Goal: Task Accomplishment & Management: Complete application form

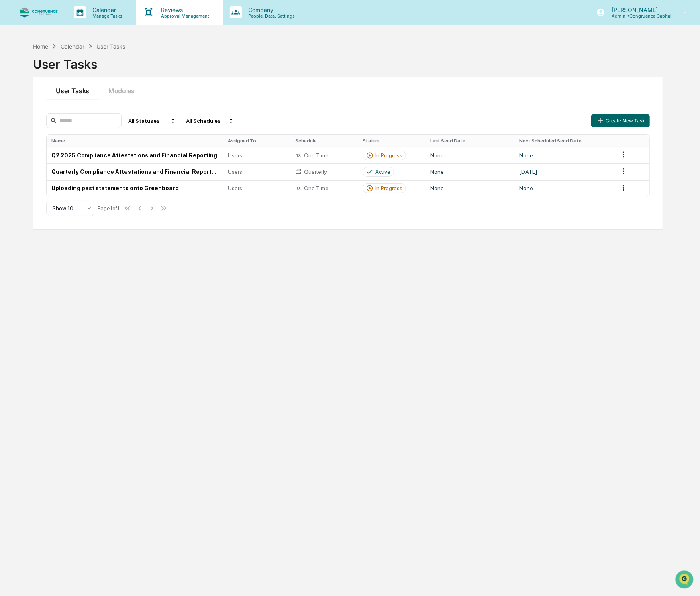
click at [163, 15] on p "Approval Management" at bounding box center [184, 16] width 59 height 6
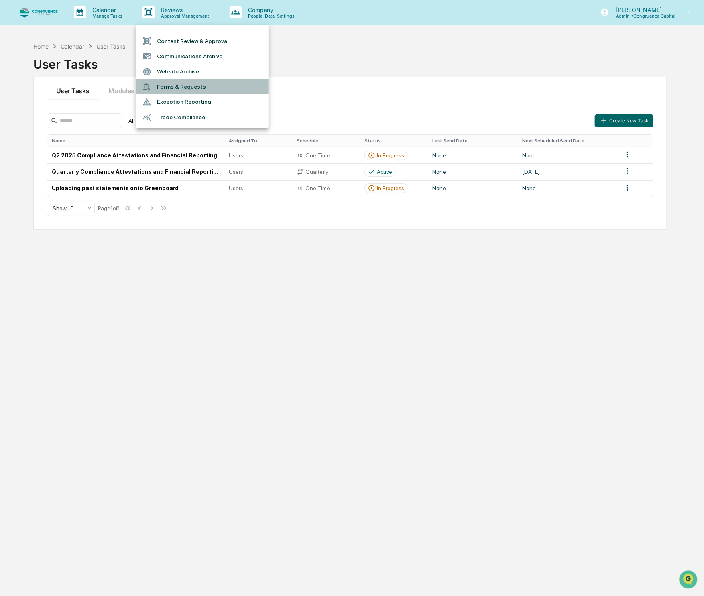
click at [173, 83] on li "Forms & Requests" at bounding box center [202, 87] width 133 height 15
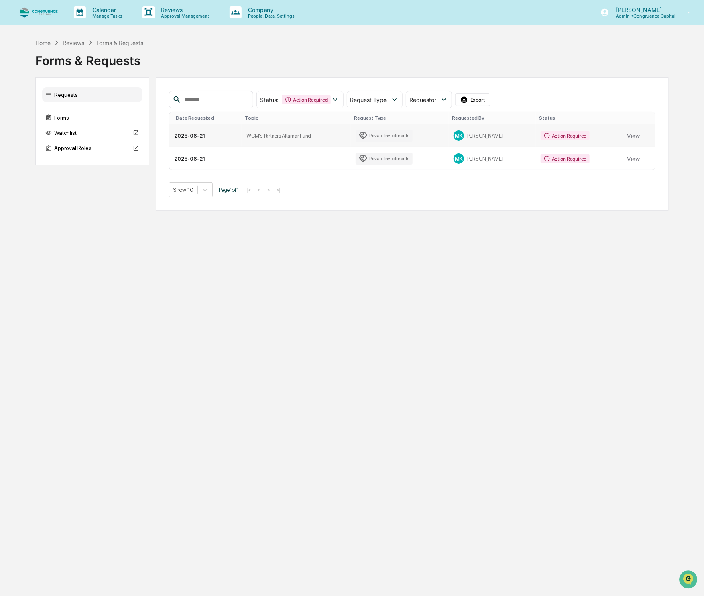
click at [432, 135] on td "Private Investments" at bounding box center [400, 135] width 98 height 23
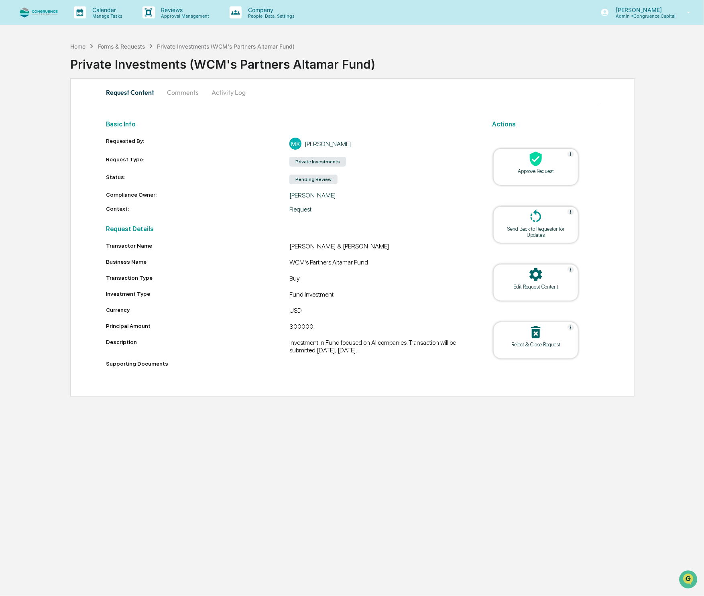
click at [508, 163] on div at bounding box center [536, 159] width 80 height 17
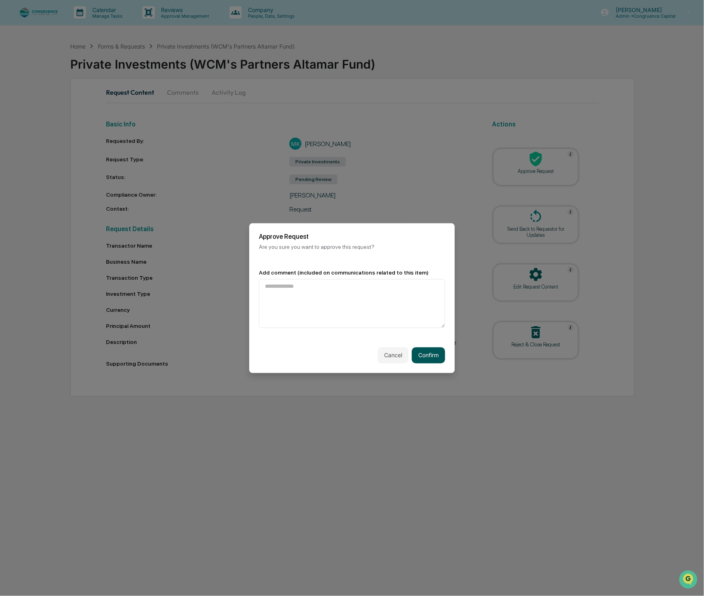
click at [425, 357] on button "Confirm" at bounding box center [428, 355] width 33 height 16
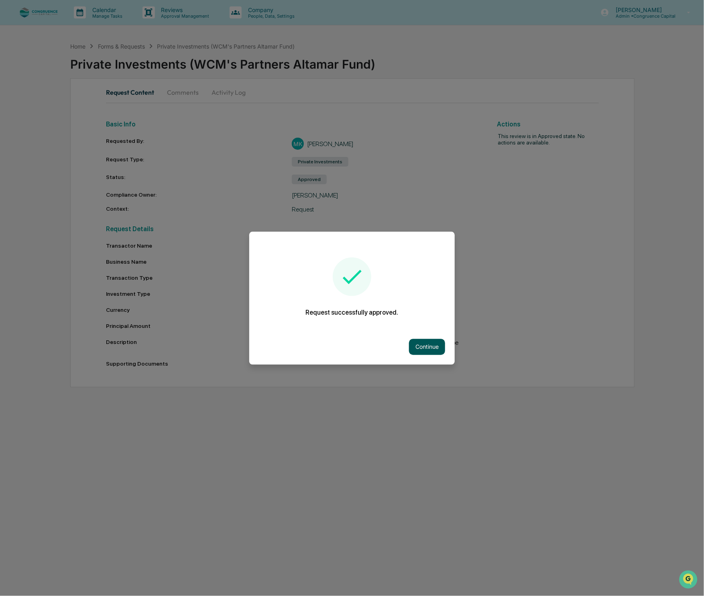
click at [426, 351] on button "Continue" at bounding box center [427, 347] width 36 height 16
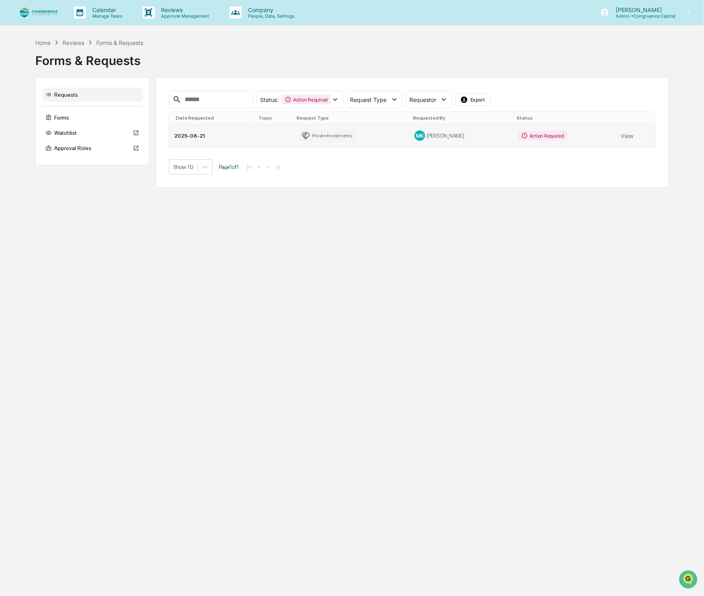
click at [492, 139] on div "MK [PERSON_NAME]" at bounding box center [462, 136] width 94 height 10
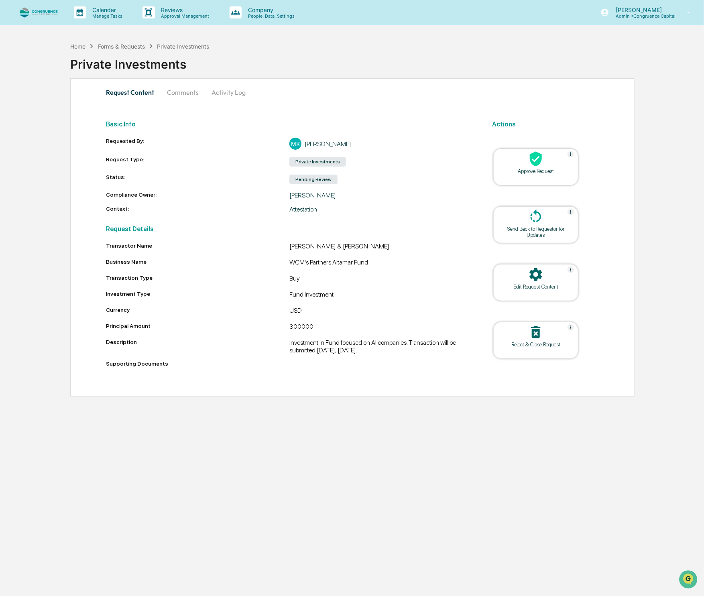
click at [521, 173] on div "Approve Request" at bounding box center [536, 171] width 72 height 6
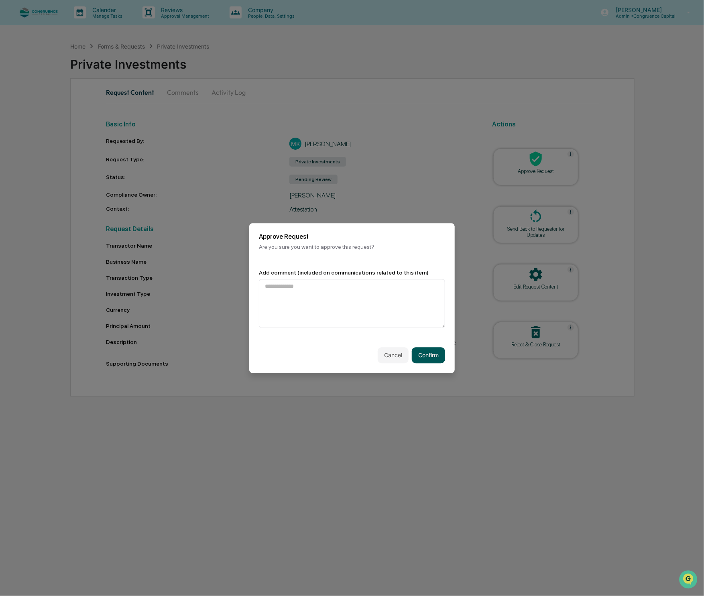
click at [434, 357] on button "Confirm" at bounding box center [428, 355] width 33 height 16
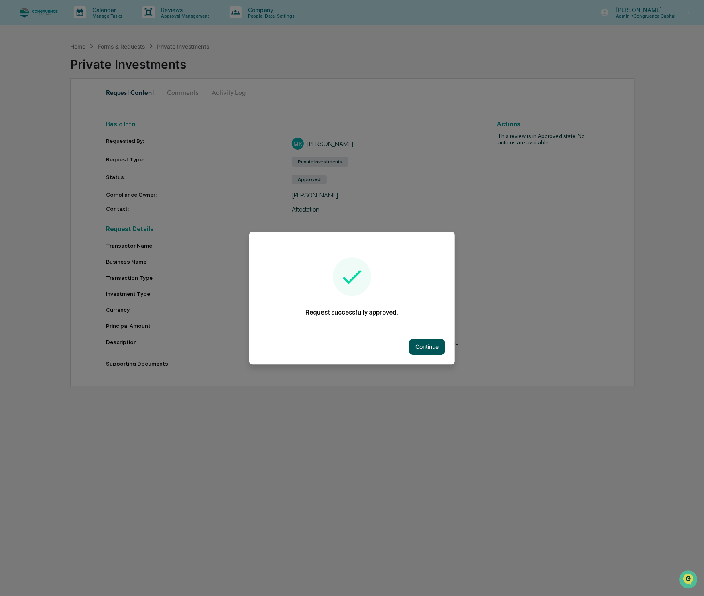
click at [439, 346] on button "Continue" at bounding box center [427, 347] width 36 height 16
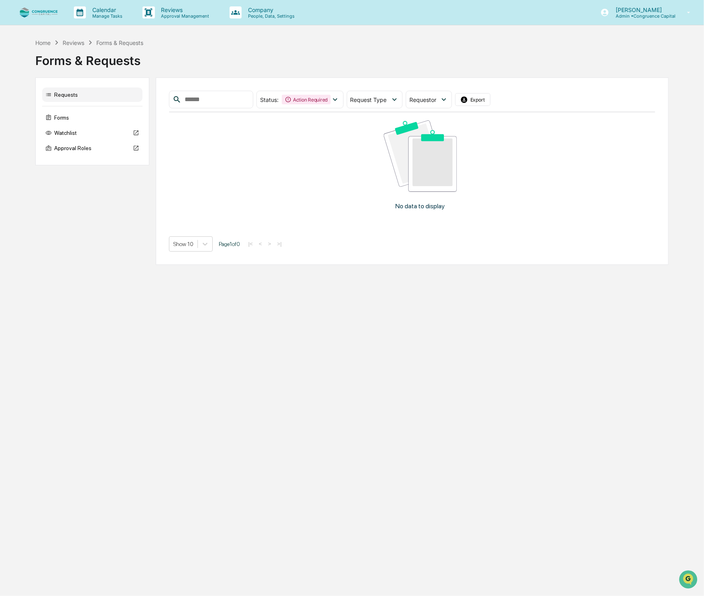
click at [616, 390] on div "Calendar Manage Tasks Reviews Approval Management Company People, Data, Setting…" at bounding box center [352, 298] width 704 height 596
click at [66, 232] on div "Requests Forms Watchlist Approval Roles Status : Action Required Select/Deselec…" at bounding box center [352, 172] width 634 height 188
